Goal: Information Seeking & Learning: Learn about a topic

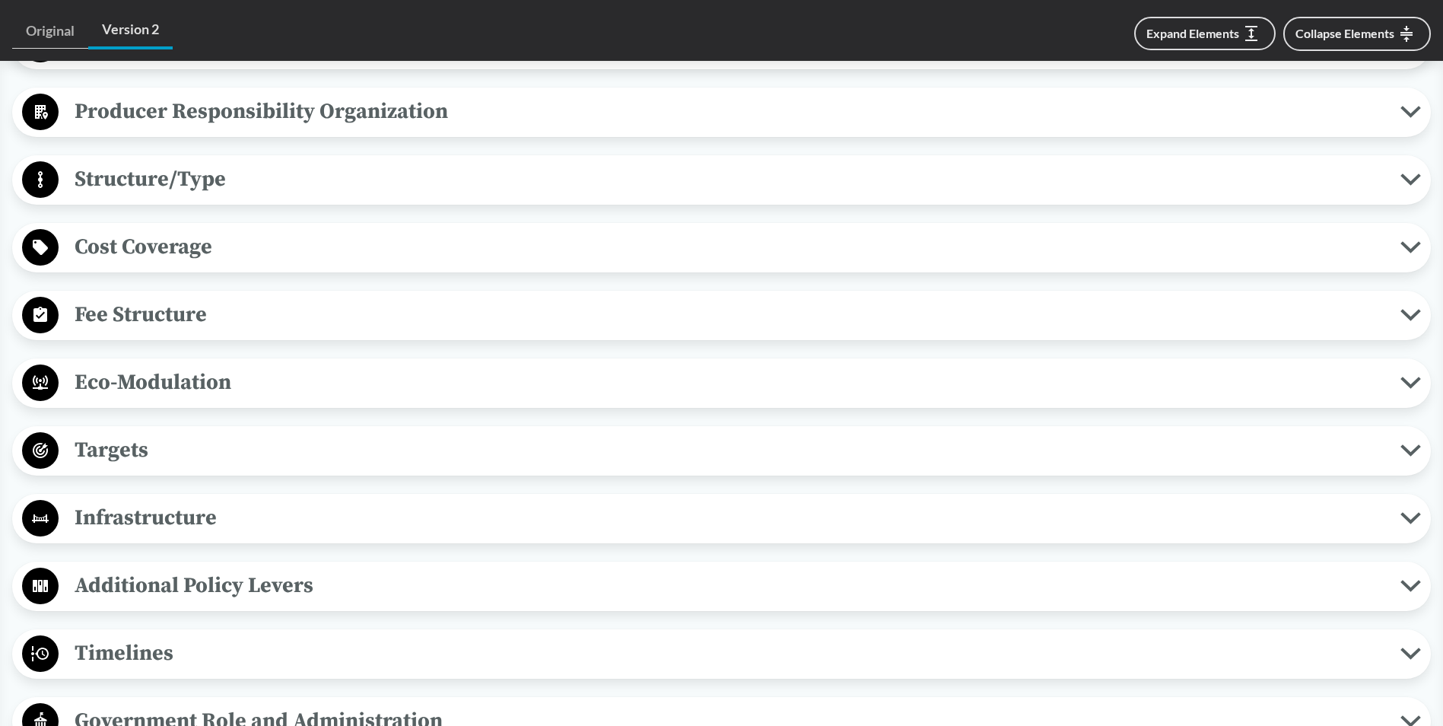
scroll to position [913, 0]
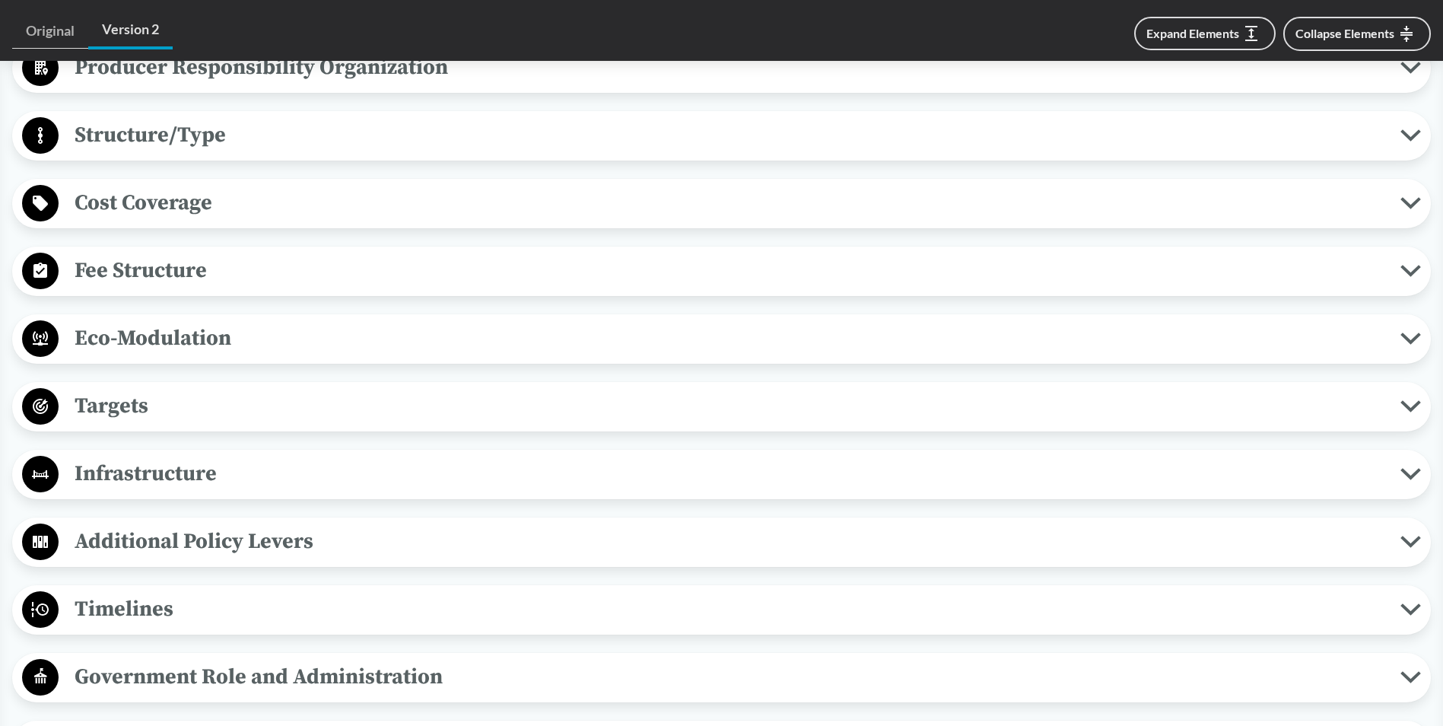
click at [168, 321] on span "Eco-Modulation" at bounding box center [730, 338] width 1342 height 34
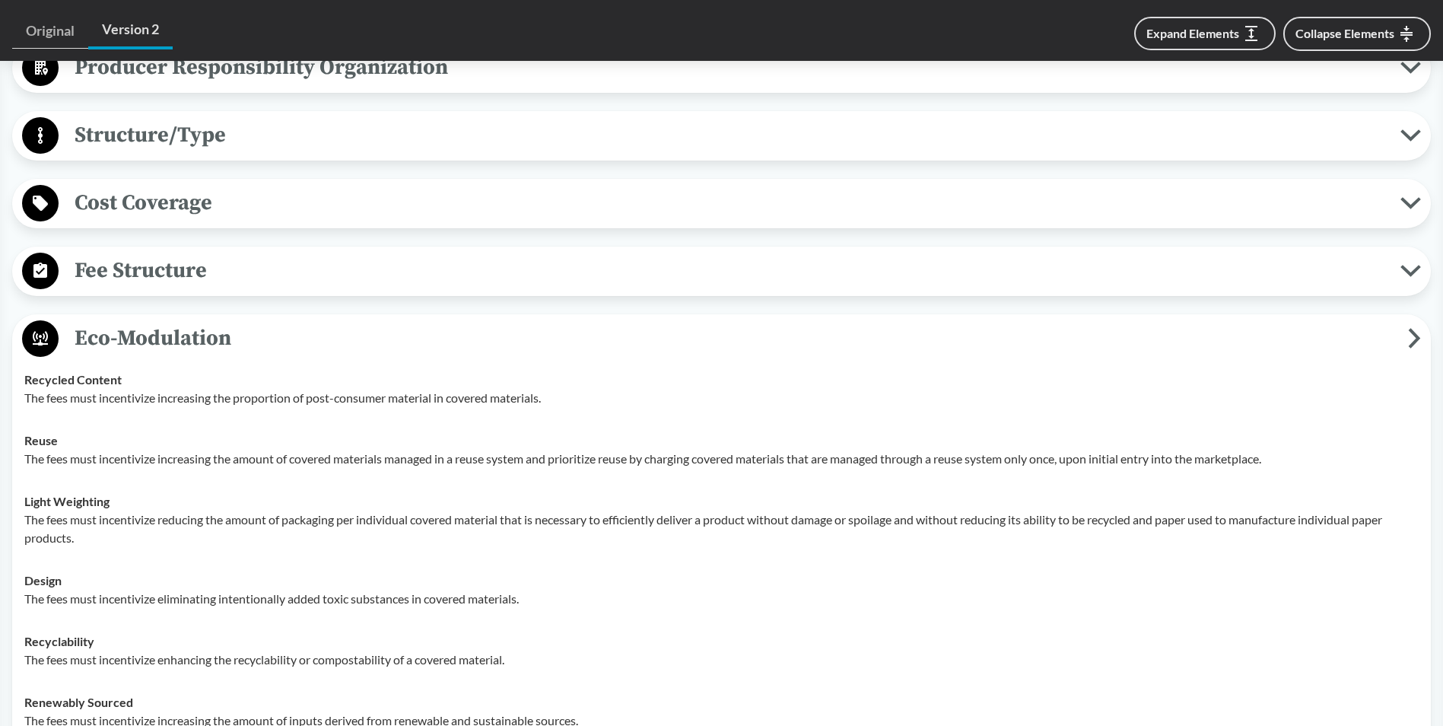
scroll to position [1141, 0]
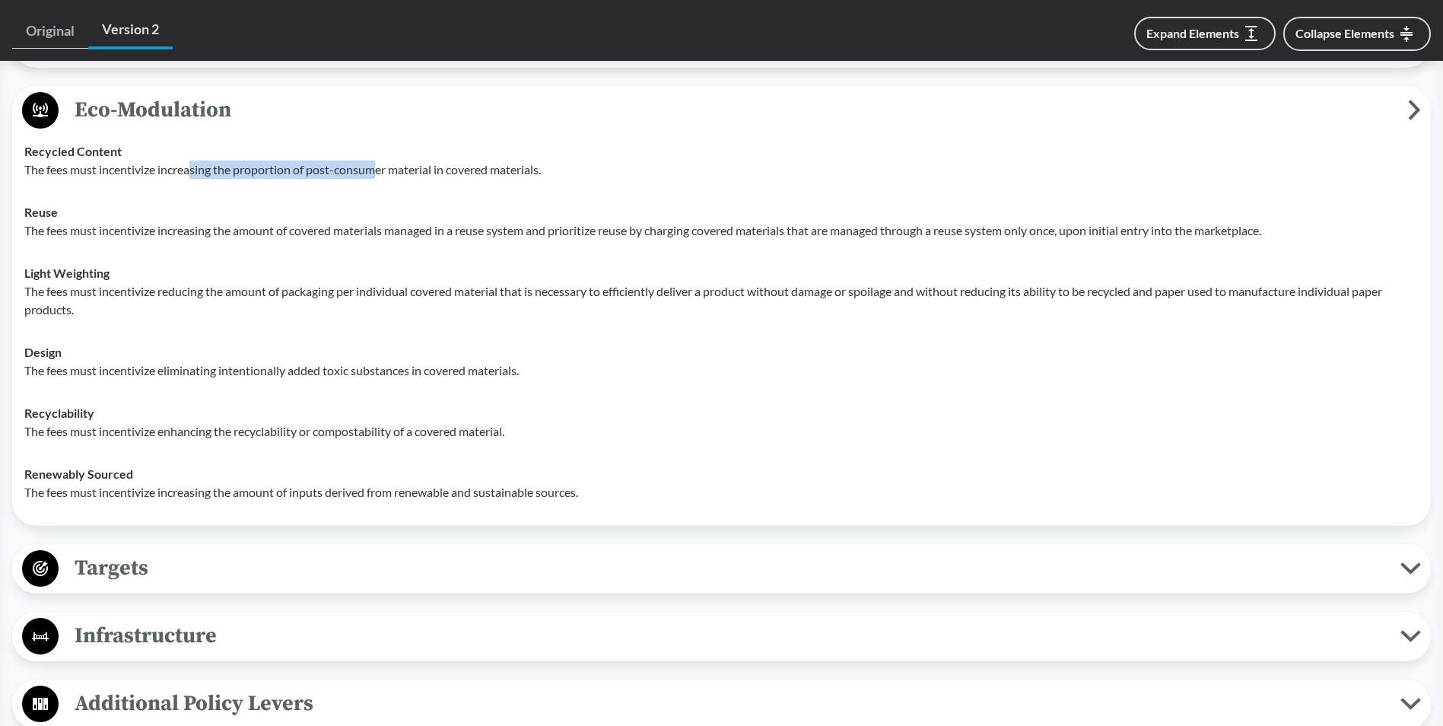
drag, startPoint x: 195, startPoint y: 148, endPoint x: 377, endPoint y: 143, distance: 182.7
click at [377, 161] on p "The fees must incentivize increasing the proportion of post-consumer material i…" at bounding box center [721, 170] width 1395 height 18
drag, startPoint x: 377, startPoint y: 143, endPoint x: 366, endPoint y: 151, distance: 13.7
click at [366, 161] on p "The fees must incentivize increasing the proportion of post-consumer material i…" at bounding box center [721, 170] width 1395 height 18
drag, startPoint x: 56, startPoint y: 214, endPoint x: 234, endPoint y: 205, distance: 178.2
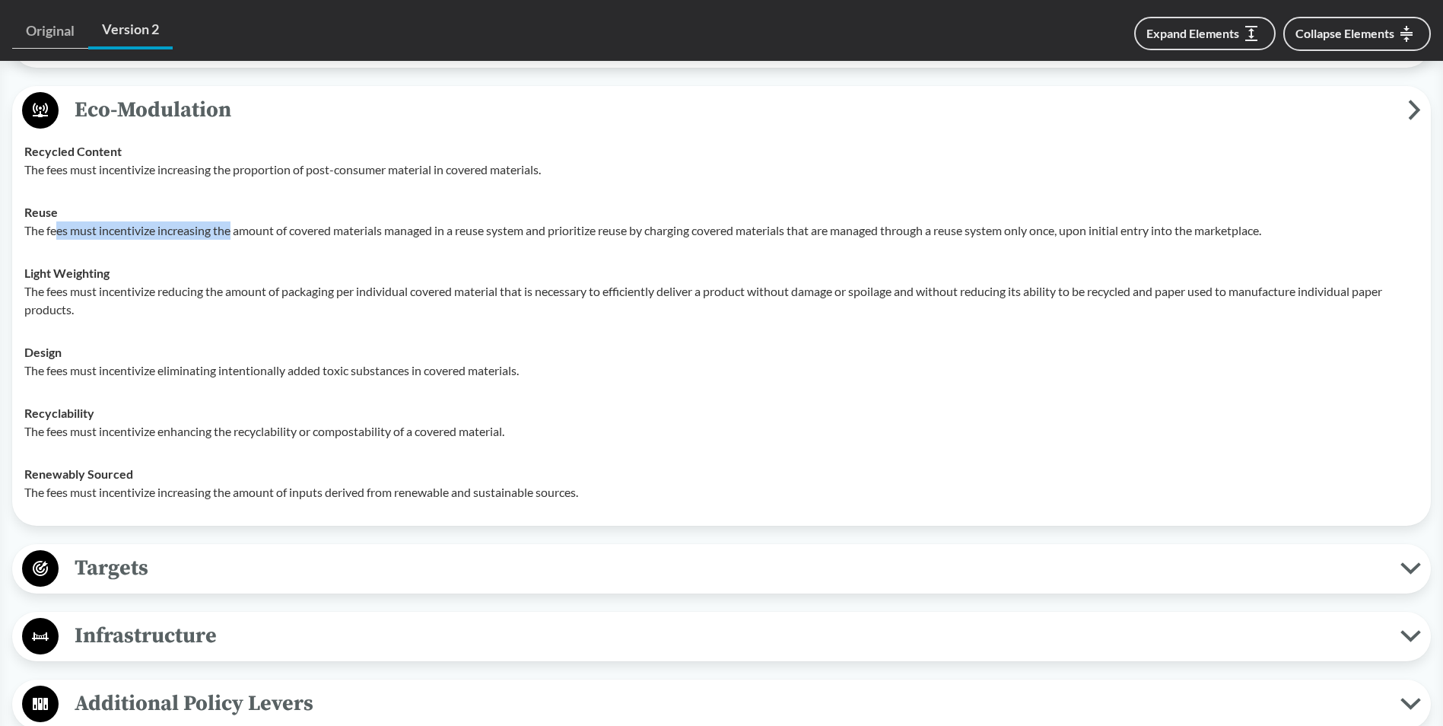
click at [234, 221] on p "The fees must incentivize increasing the amount of covered materials managed in…" at bounding box center [721, 230] width 1395 height 18
click at [231, 221] on p "The fees must incentivize increasing the amount of covered materials managed in…" at bounding box center [721, 230] width 1395 height 18
drag, startPoint x: 270, startPoint y: 211, endPoint x: 520, endPoint y: 213, distance: 249.6
click at [520, 221] on p "The fees must incentivize increasing the amount of covered materials managed in…" at bounding box center [721, 230] width 1395 height 18
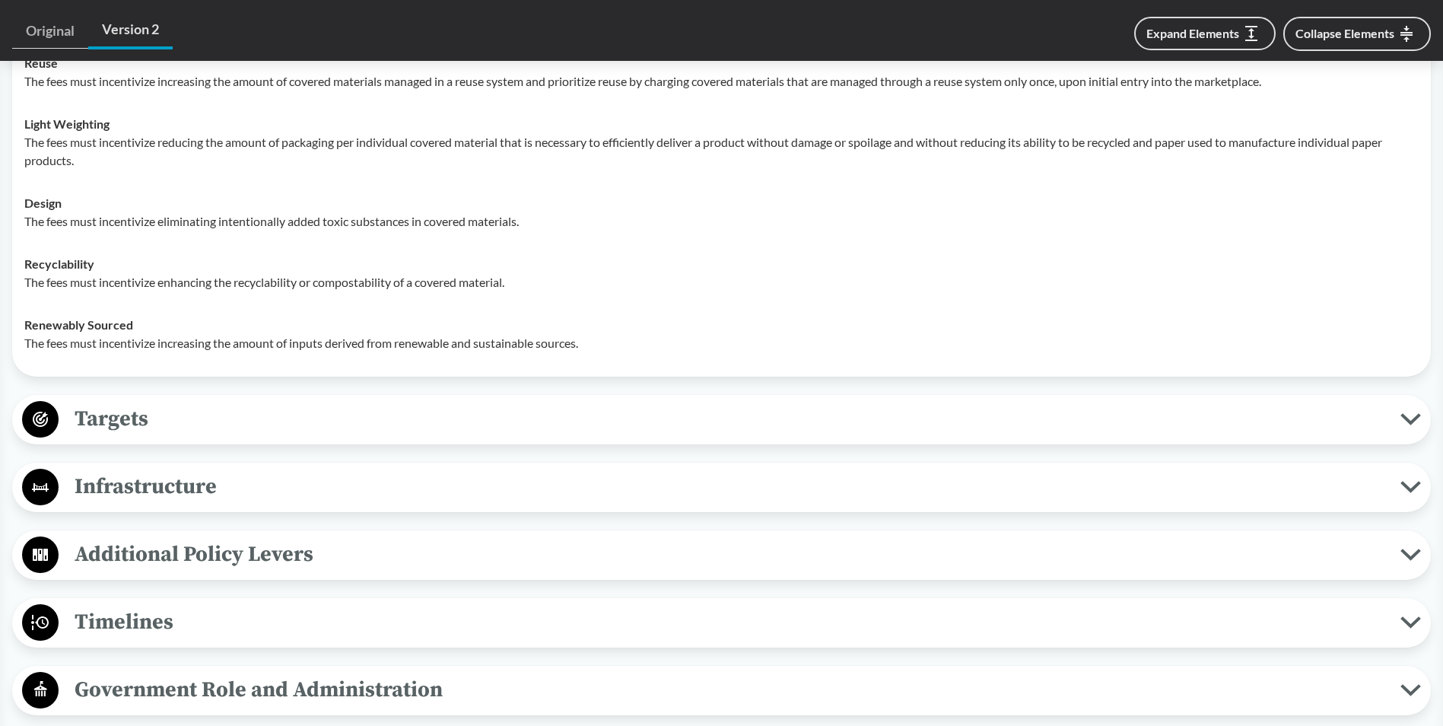
scroll to position [1293, 0]
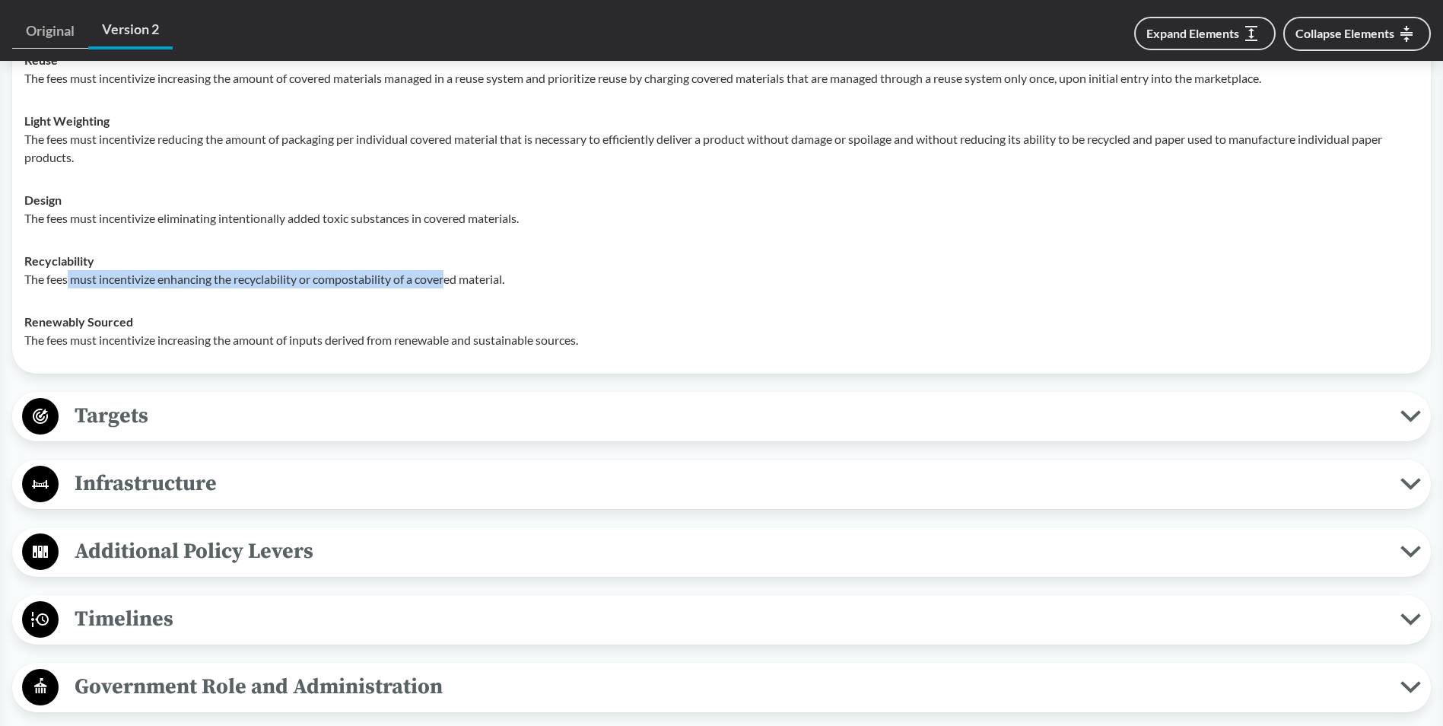
drag, startPoint x: 68, startPoint y: 258, endPoint x: 453, endPoint y: 266, distance: 385.1
click at [453, 270] on p "The fees must incentivize enhancing the recyclability or compostability of a co…" at bounding box center [721, 279] width 1395 height 18
drag, startPoint x: 453, startPoint y: 266, endPoint x: 402, endPoint y: 270, distance: 50.4
click at [402, 270] on td "Recyclability The fees must incentivize enhancing the recyclability or composta…" at bounding box center [721, 270] width 1408 height 61
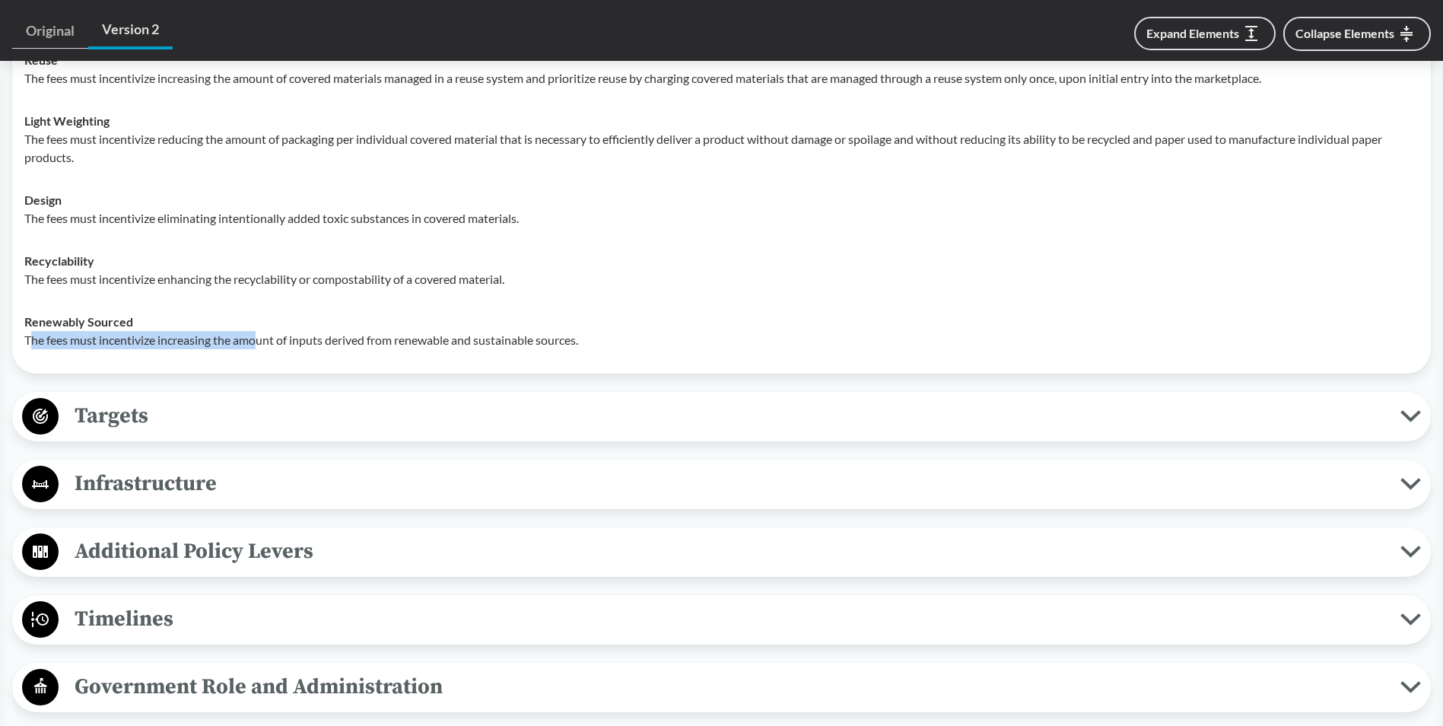
drag, startPoint x: 33, startPoint y: 323, endPoint x: 258, endPoint y: 329, distance: 225.3
click at [258, 329] on td "Renewably Sourced The fees must incentivize increasing the amount of inputs der…" at bounding box center [721, 331] width 1408 height 61
drag, startPoint x: 258, startPoint y: 329, endPoint x: 214, endPoint y: 325, distance: 44.4
click at [214, 331] on p "The fees must incentivize increasing the amount of inputs derived from renewabl…" at bounding box center [721, 340] width 1395 height 18
drag, startPoint x: 31, startPoint y: 321, endPoint x: 244, endPoint y: 329, distance: 213.2
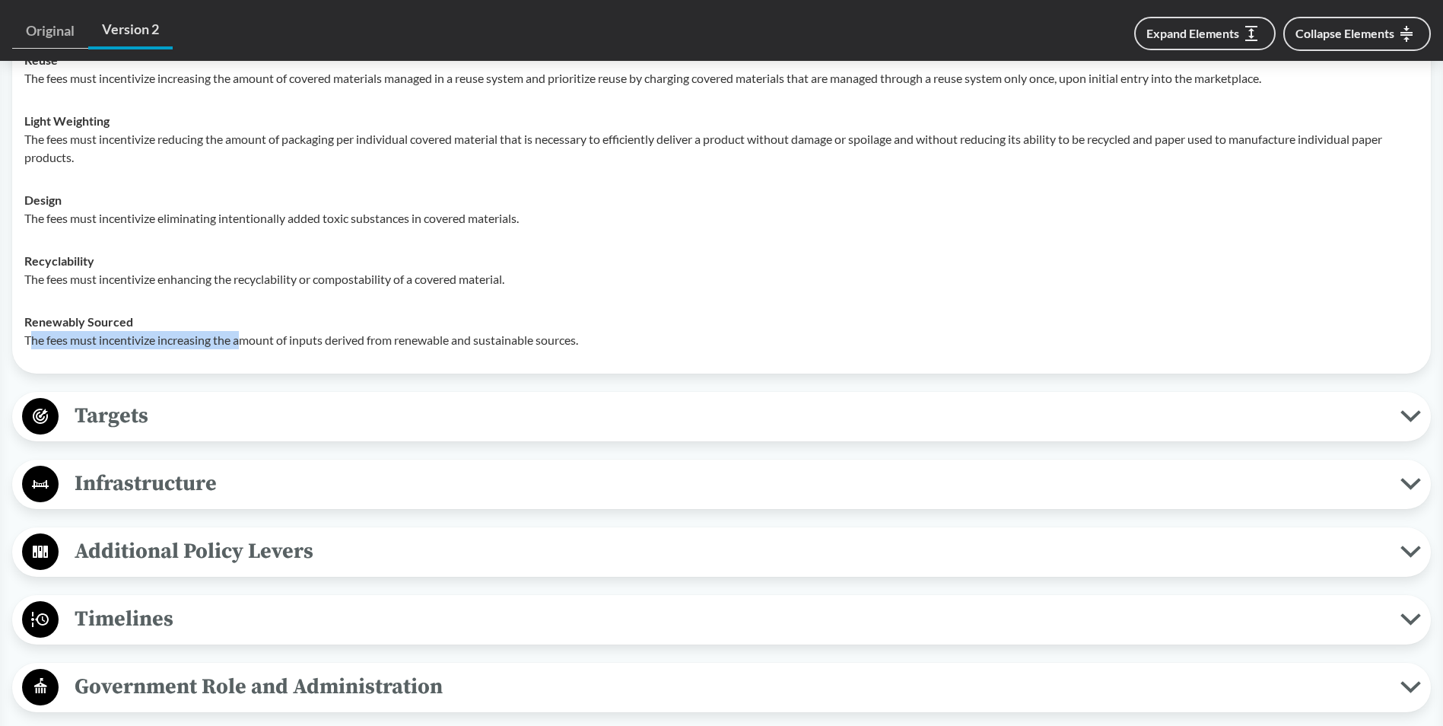
click at [244, 329] on td "Renewably Sourced The fees must incentivize increasing the amount of inputs der…" at bounding box center [721, 331] width 1408 height 61
click at [240, 331] on p "The fees must incentivize increasing the amount of inputs derived from renewabl…" at bounding box center [721, 340] width 1395 height 18
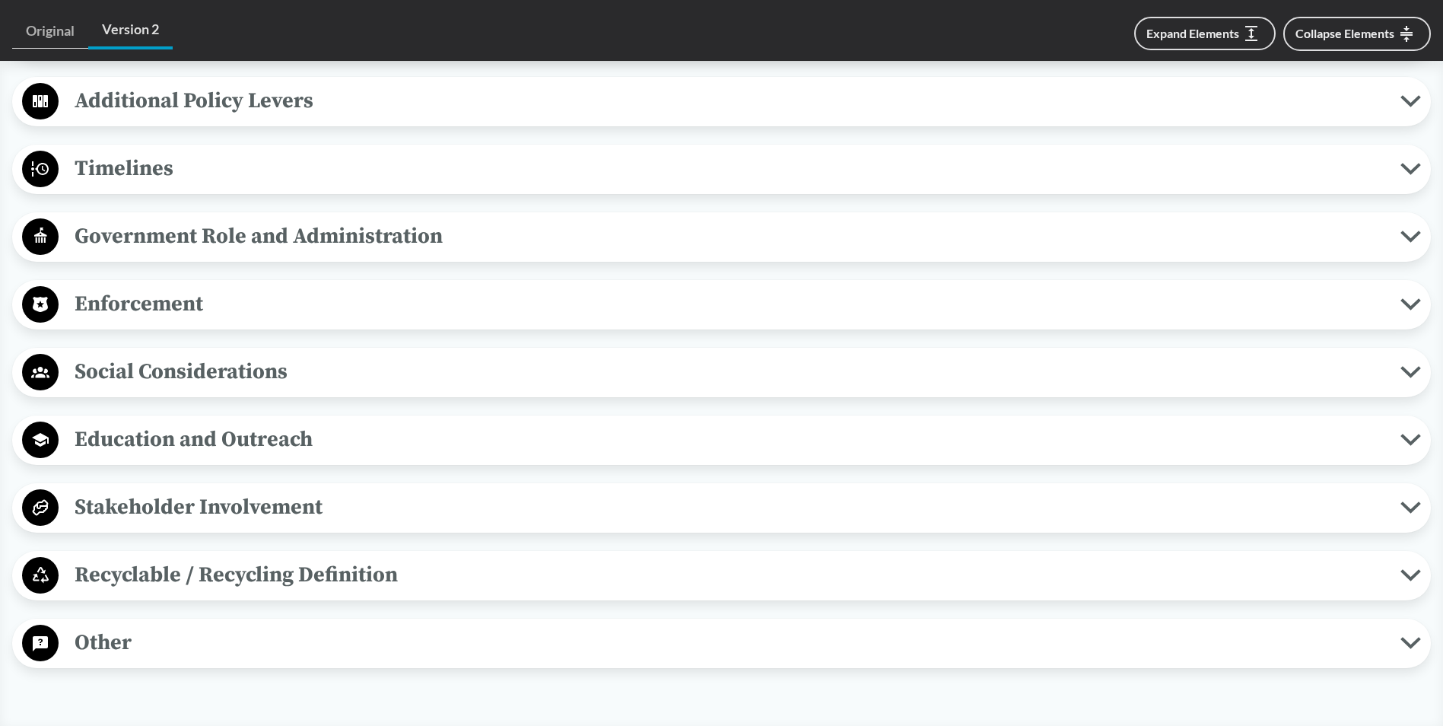
scroll to position [1750, 0]
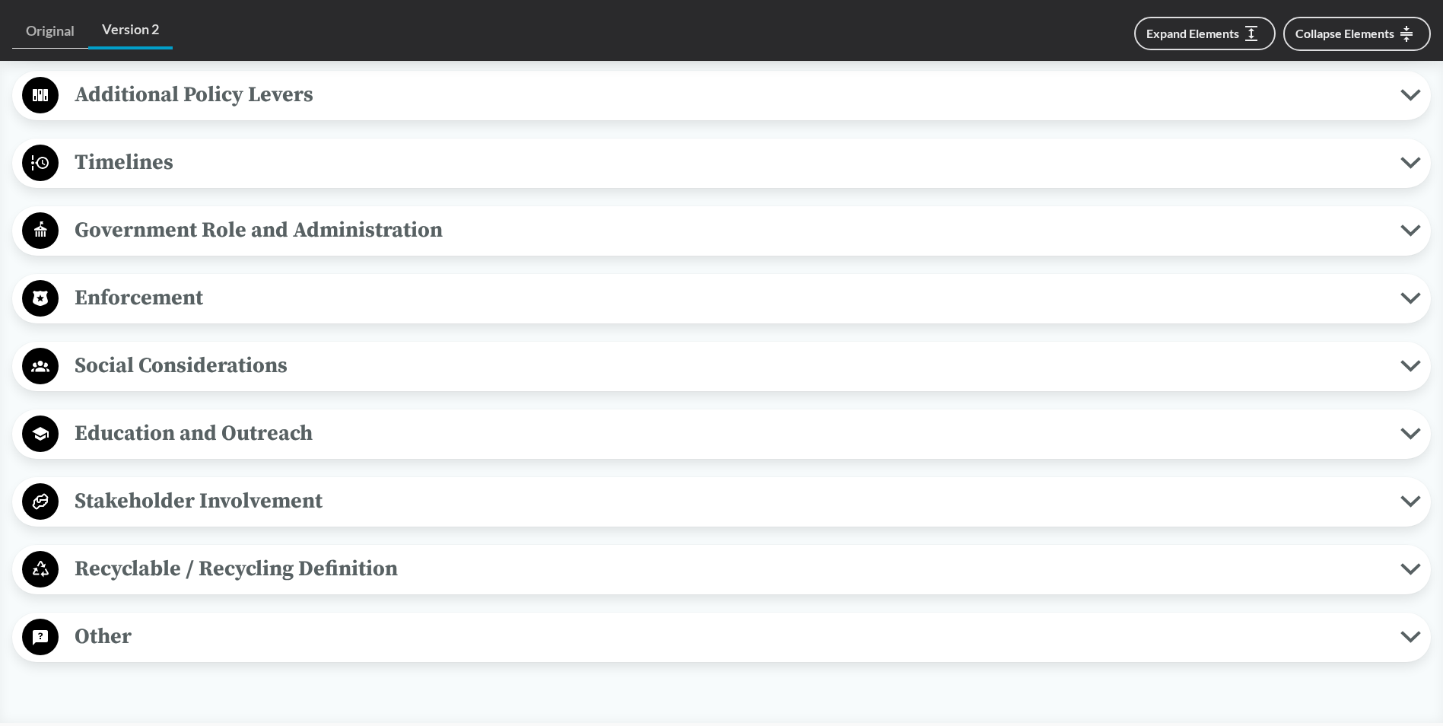
click at [180, 552] on span "Recyclable / Recycling Definition" at bounding box center [730, 569] width 1342 height 34
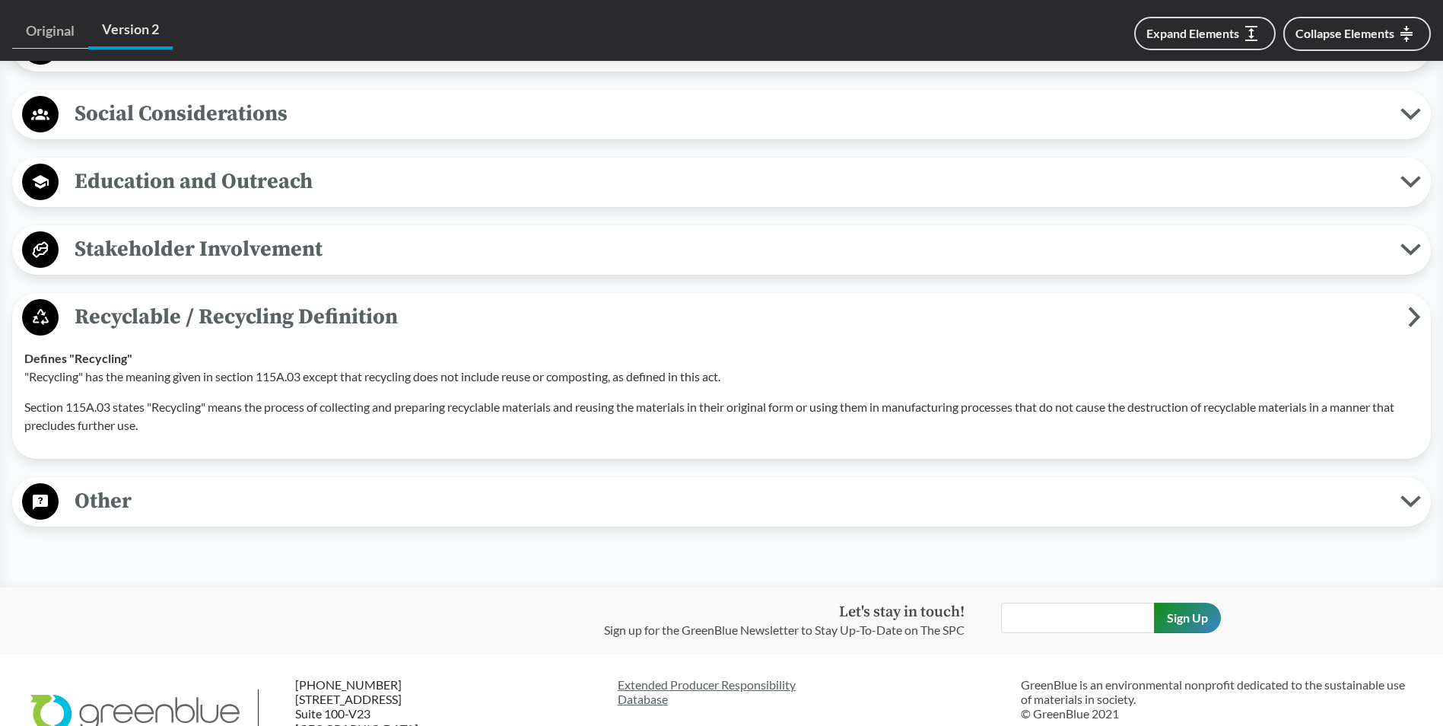
scroll to position [2054, 0]
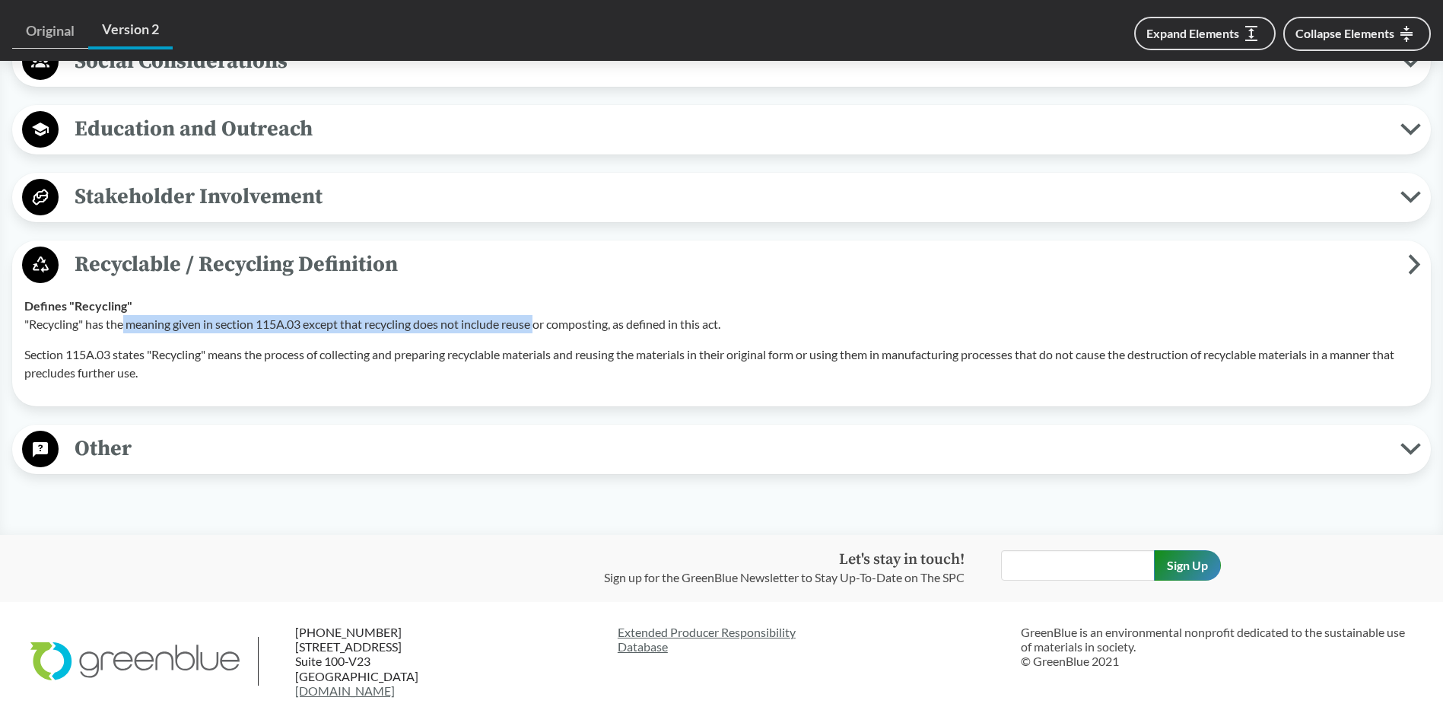
drag, startPoint x: 126, startPoint y: 307, endPoint x: 542, endPoint y: 301, distance: 415.4
click at [542, 315] on p ""Recycling" has the meaning given in section 115A.03 except that recycling does…" at bounding box center [721, 324] width 1395 height 18
click at [543, 315] on p ""Recycling" has the meaning given in section 115A.03 except that recycling does…" at bounding box center [721, 324] width 1395 height 18
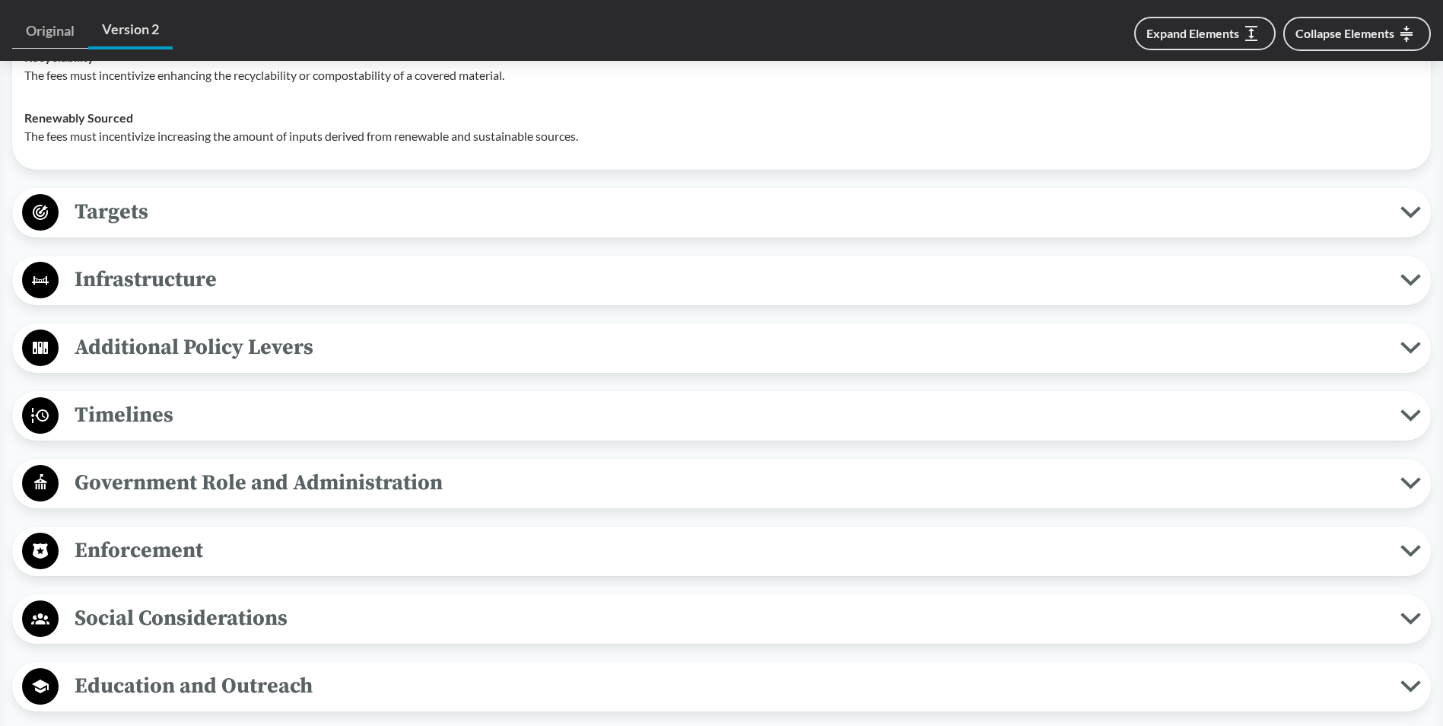
scroll to position [1423, 0]
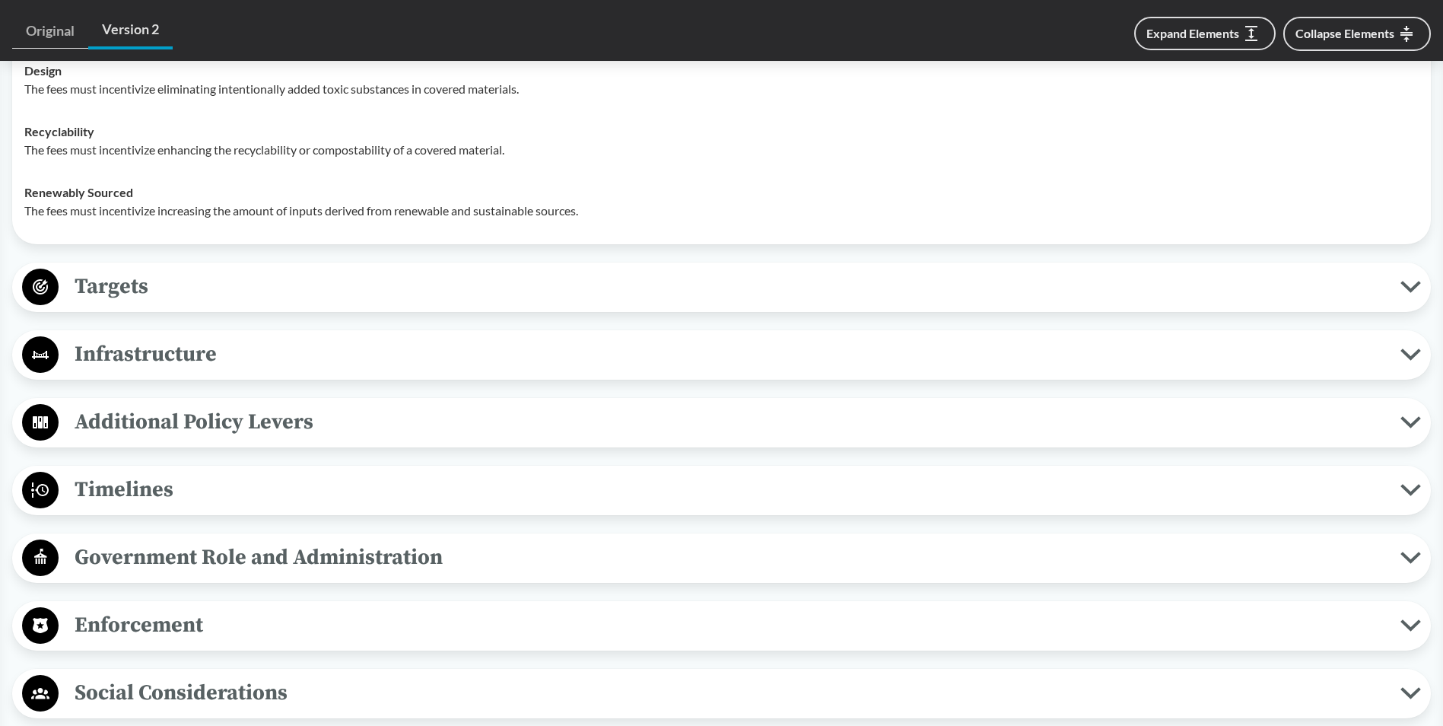
click at [122, 269] on span "Targets" at bounding box center [730, 286] width 1342 height 34
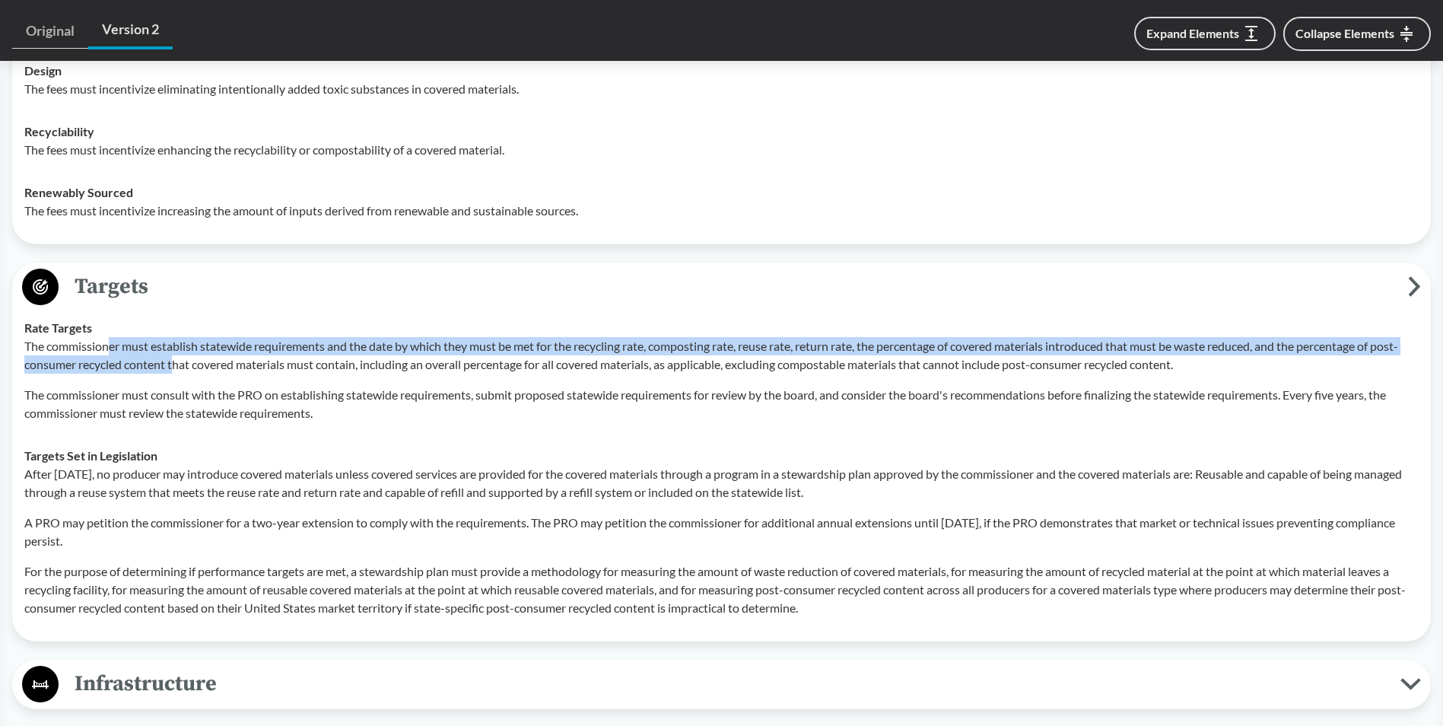
drag, startPoint x: 107, startPoint y: 326, endPoint x: 205, endPoint y: 345, distance: 100.9
click at [205, 345] on p "The commissioner must establish statewide requirements and the date by which th…" at bounding box center [721, 355] width 1395 height 37
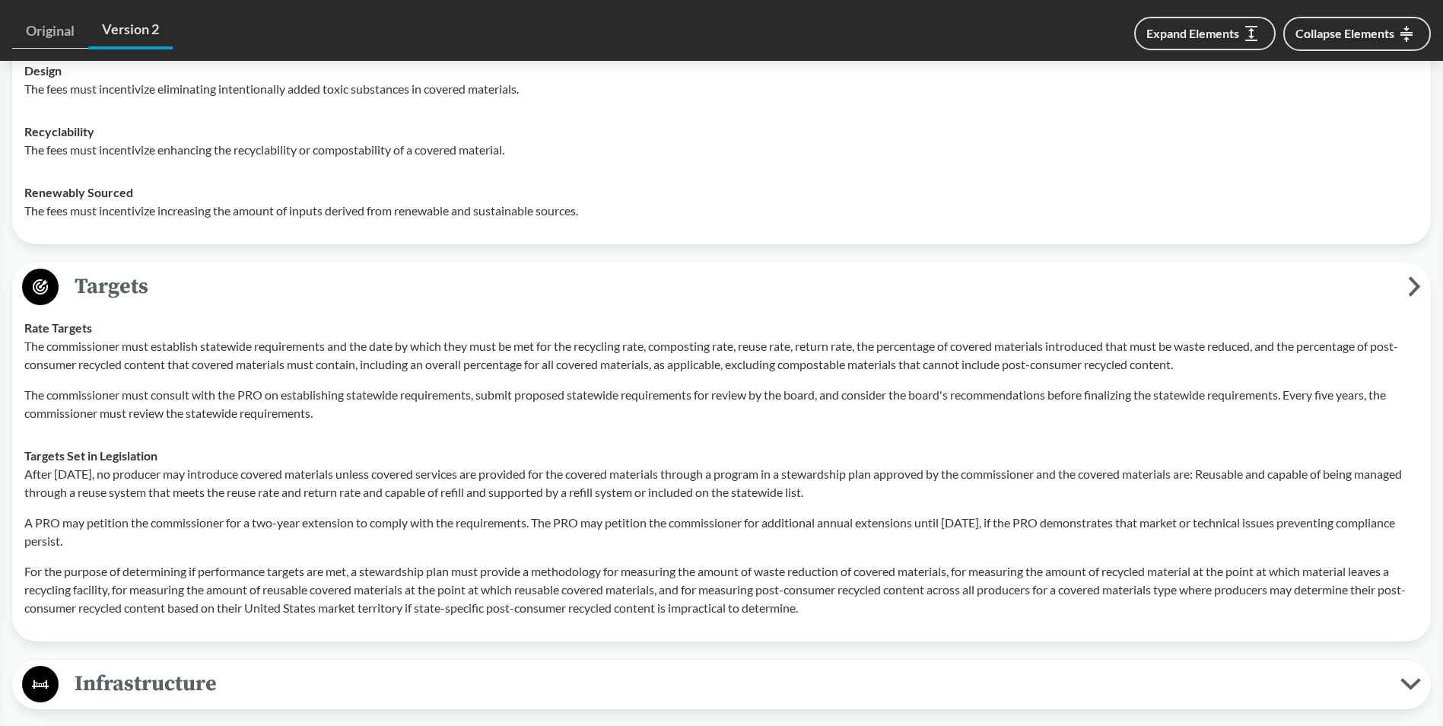
click at [247, 340] on p "The commissioner must establish statewide requirements and the date by which th…" at bounding box center [721, 355] width 1395 height 37
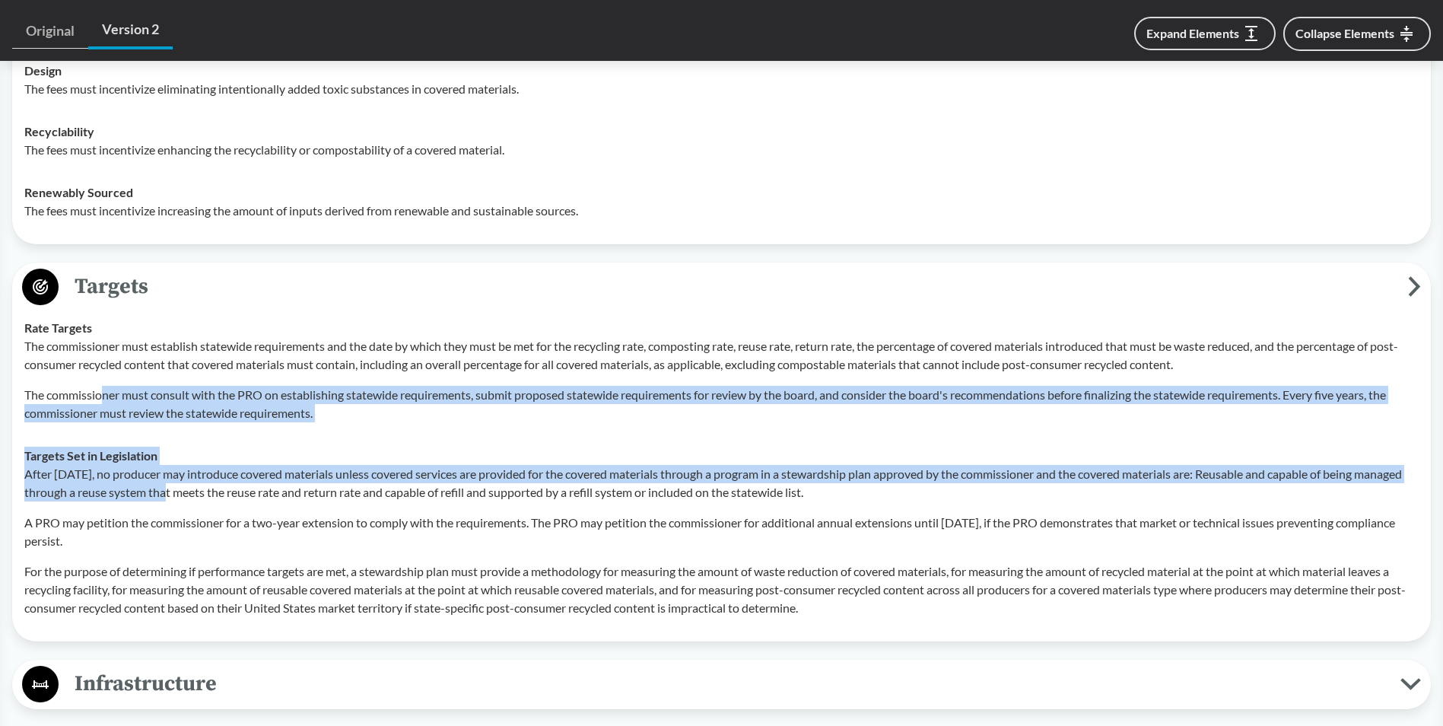
drag, startPoint x: 101, startPoint y: 374, endPoint x: 197, endPoint y: 471, distance: 136.7
click at [197, 471] on tbody "Rate Targets The commissioner must establish statewide requirements and the dat…" at bounding box center [721, 468] width 1408 height 323
click at [197, 471] on p "After [DATE], no producer may introduce covered materials unless covered servic…" at bounding box center [721, 483] width 1395 height 37
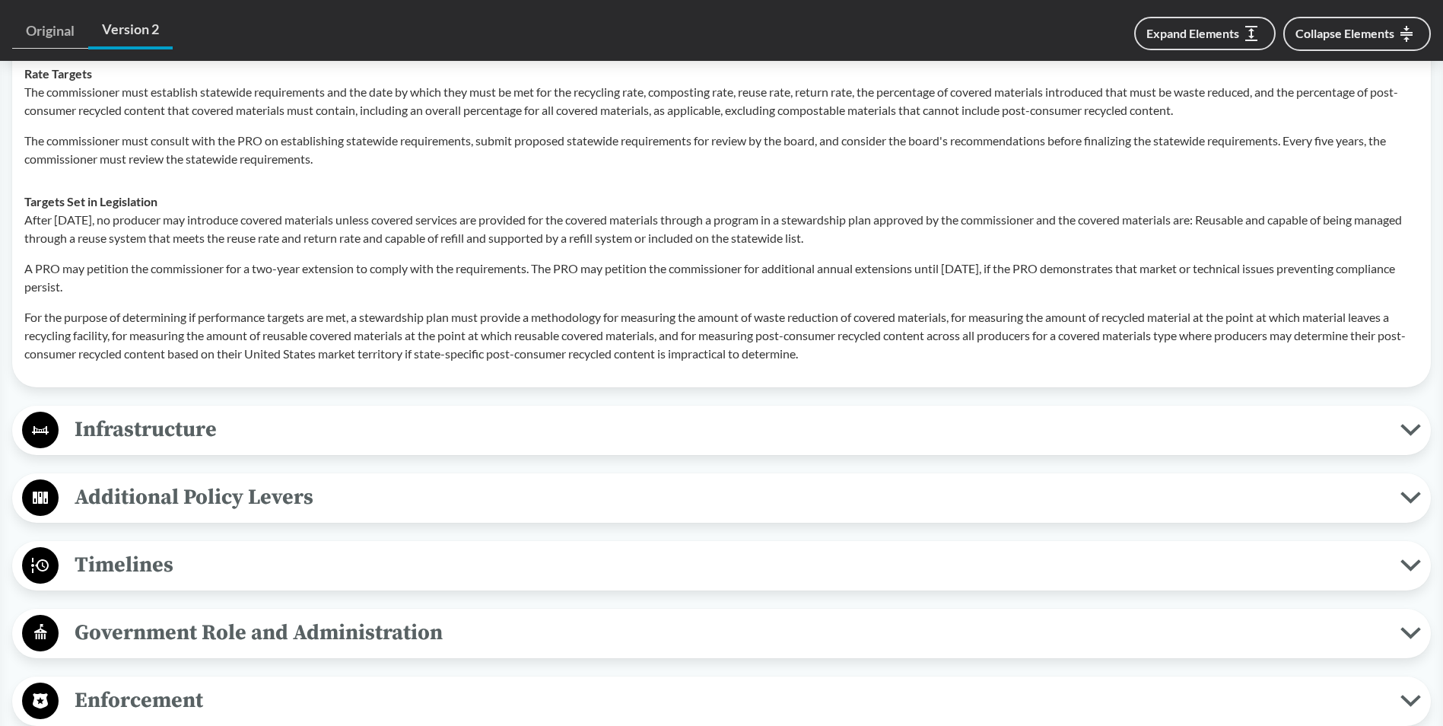
scroll to position [1727, 0]
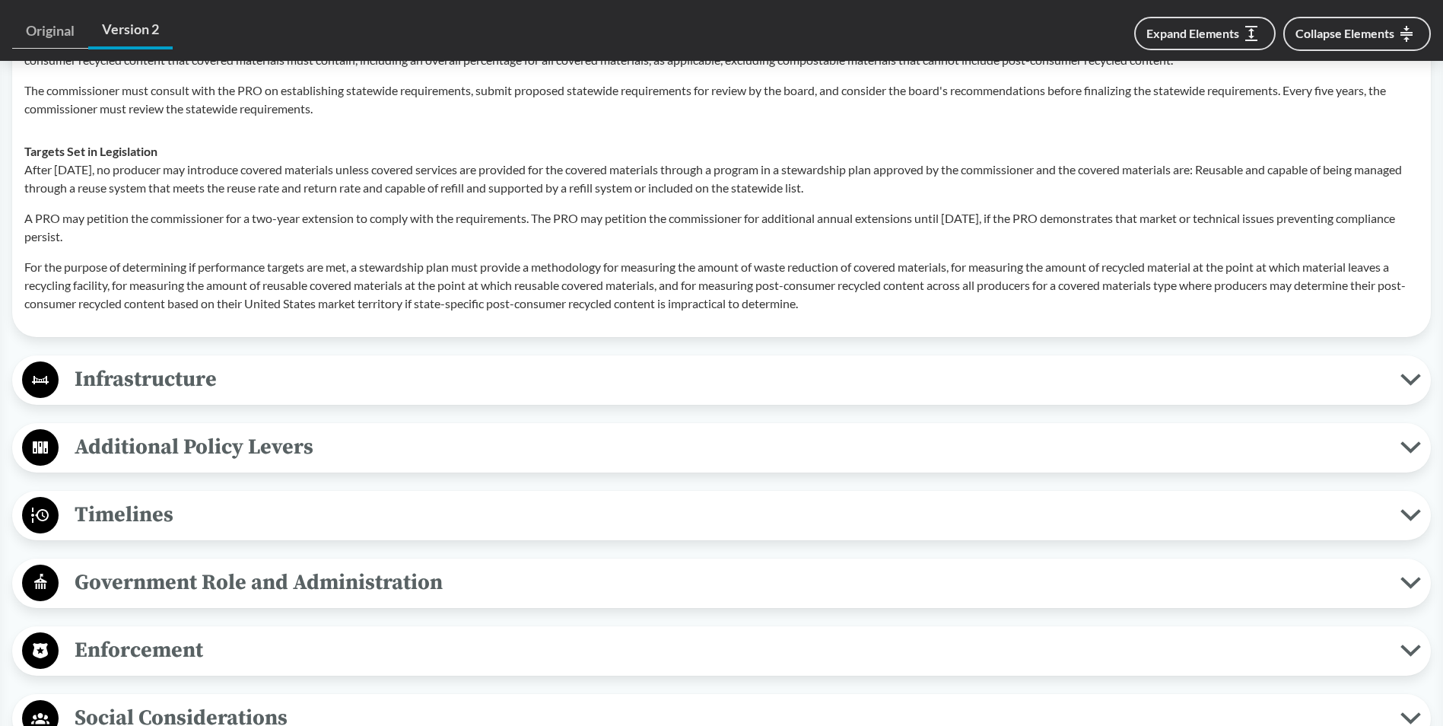
drag, startPoint x: 62, startPoint y: 201, endPoint x: 134, endPoint y: 224, distance: 75.1
click at [134, 224] on p "A PRO may petition the commissioner for a two-year extension to comply with the…" at bounding box center [721, 227] width 1395 height 37
drag, startPoint x: 100, startPoint y: 196, endPoint x: 177, endPoint y: 212, distance: 77.7
click at [177, 212] on p "A PRO may petition the commissioner for a two-year extension to comply with the…" at bounding box center [721, 227] width 1395 height 37
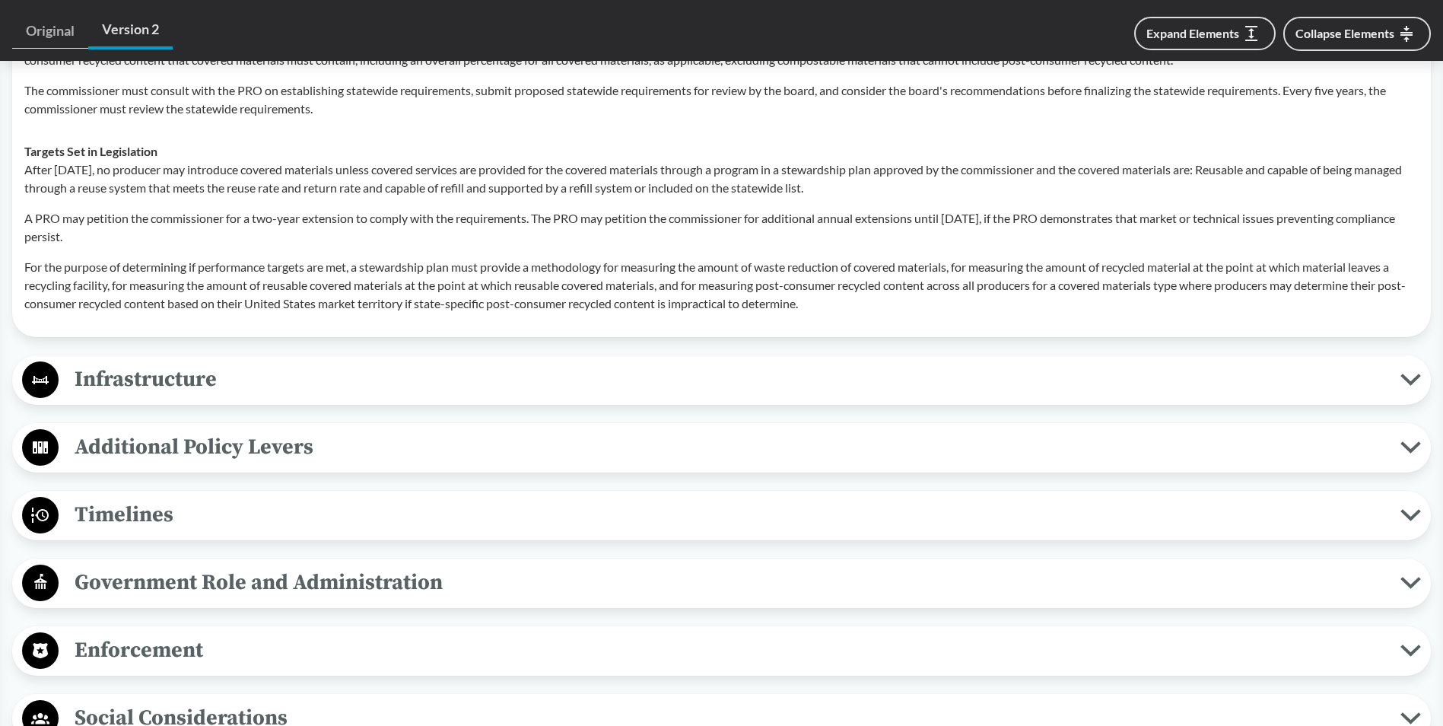
click at [177, 212] on p "A PRO may petition the commissioner for a two-year extension to comply with the…" at bounding box center [721, 227] width 1395 height 37
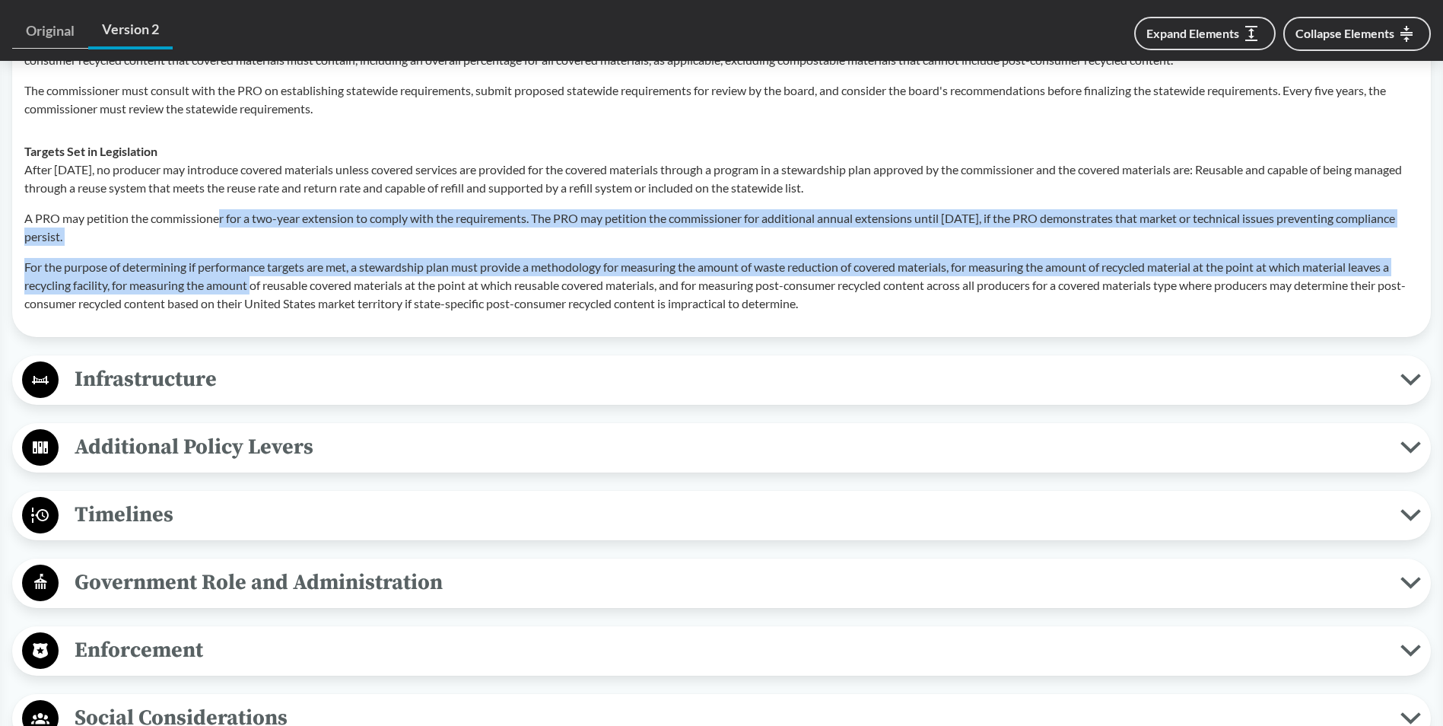
drag, startPoint x: 220, startPoint y: 196, endPoint x: 254, endPoint y: 261, distance: 73.2
click at [254, 261] on div "After [DATE], no producer may introduce covered materials unless covered servic…" at bounding box center [721, 237] width 1395 height 152
drag, startPoint x: 254, startPoint y: 261, endPoint x: 120, endPoint y: 247, distance: 134.7
click at [120, 258] on p "For the purpose of determining if performance targets are met, a stewardship pl…" at bounding box center [721, 285] width 1395 height 55
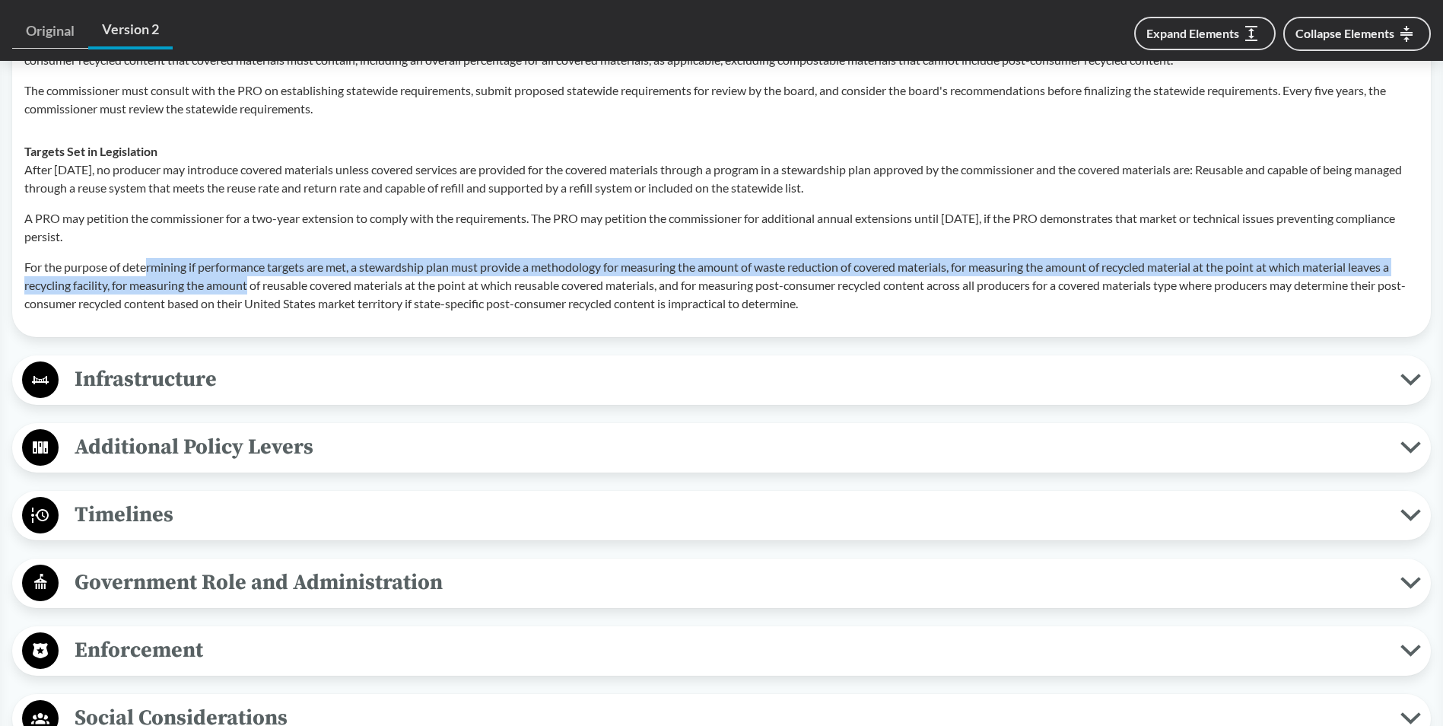
drag, startPoint x: 145, startPoint y: 247, endPoint x: 253, endPoint y: 256, distance: 107.7
click at [253, 258] on p "For the purpose of determining if performance targets are met, a stewardship pl…" at bounding box center [721, 285] width 1395 height 55
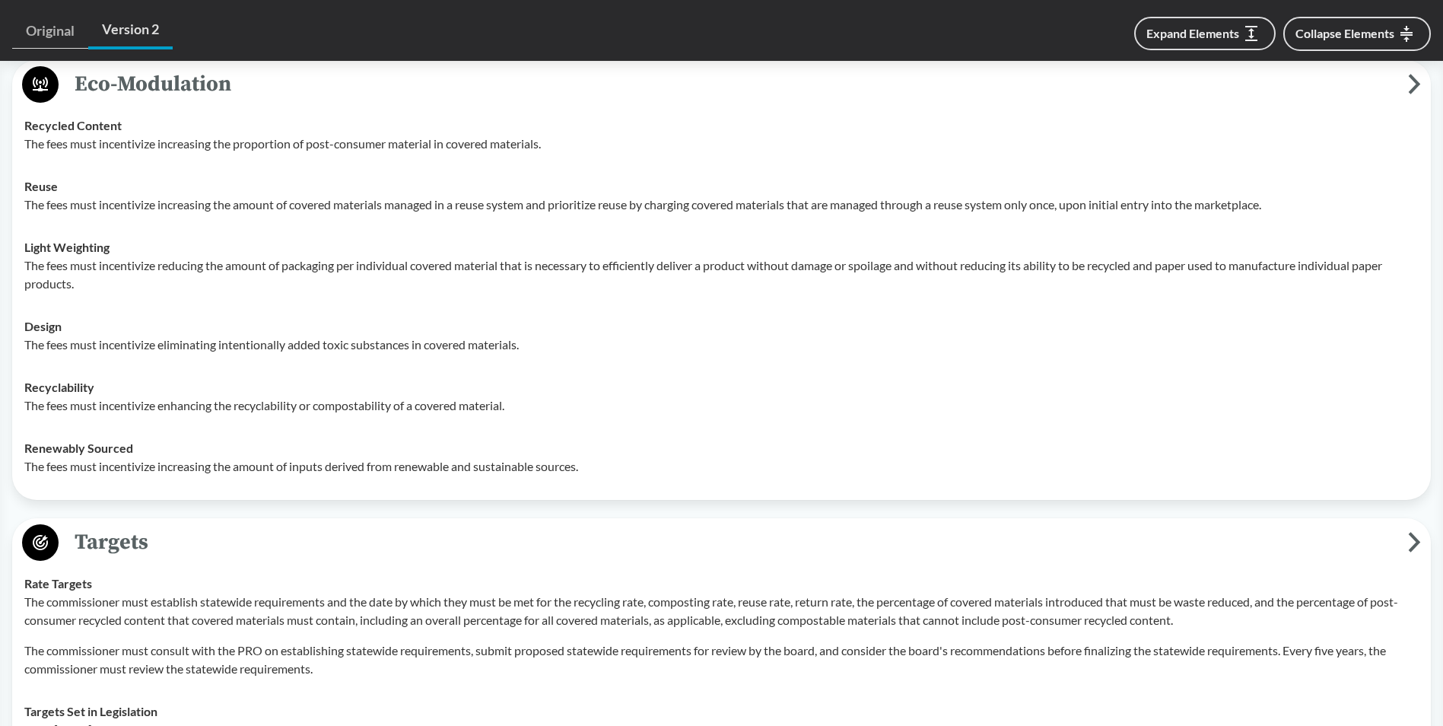
scroll to position [1194, 0]
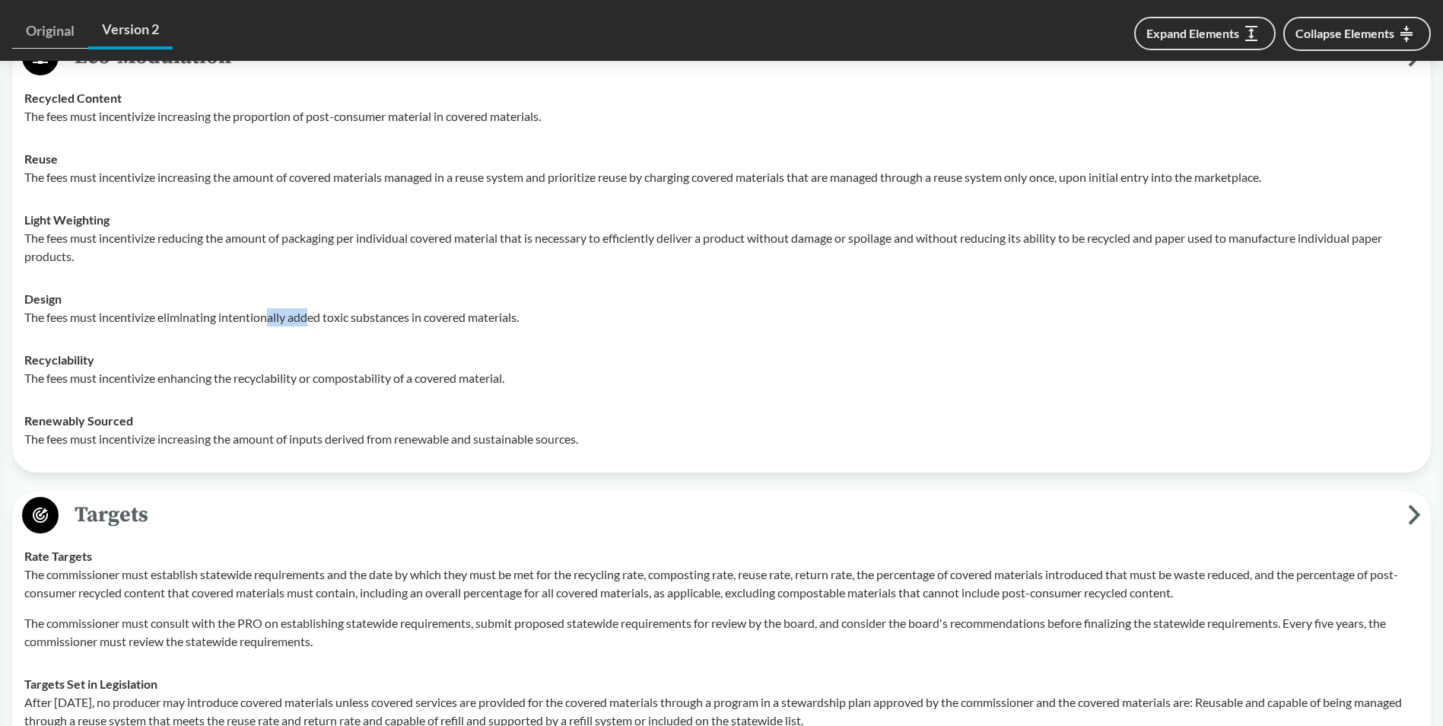
drag, startPoint x: 270, startPoint y: 294, endPoint x: 314, endPoint y: 312, distance: 47.5
click at [314, 312] on td "Design The fees must incentivize eliminating intentionally added toxic substanc…" at bounding box center [721, 308] width 1408 height 61
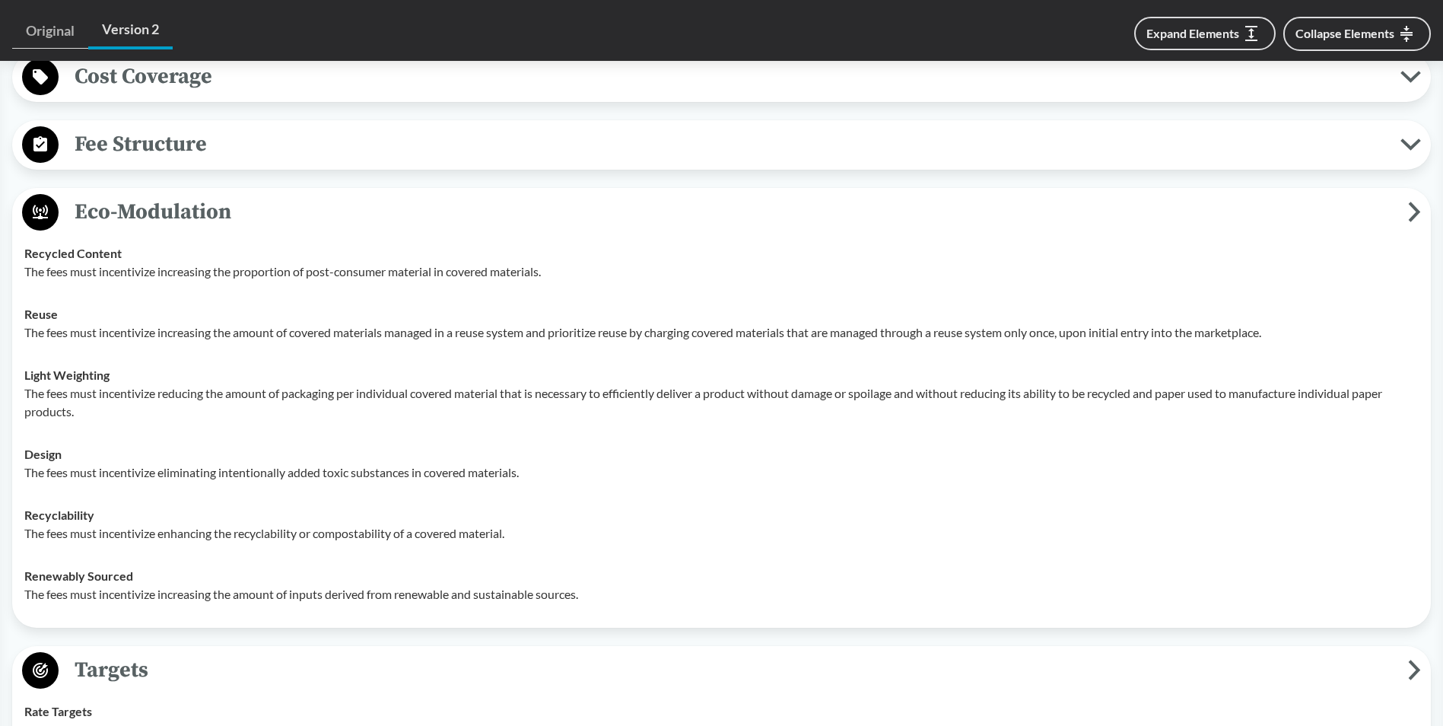
scroll to position [738, 0]
